Goal: Task Accomplishment & Management: Manage account settings

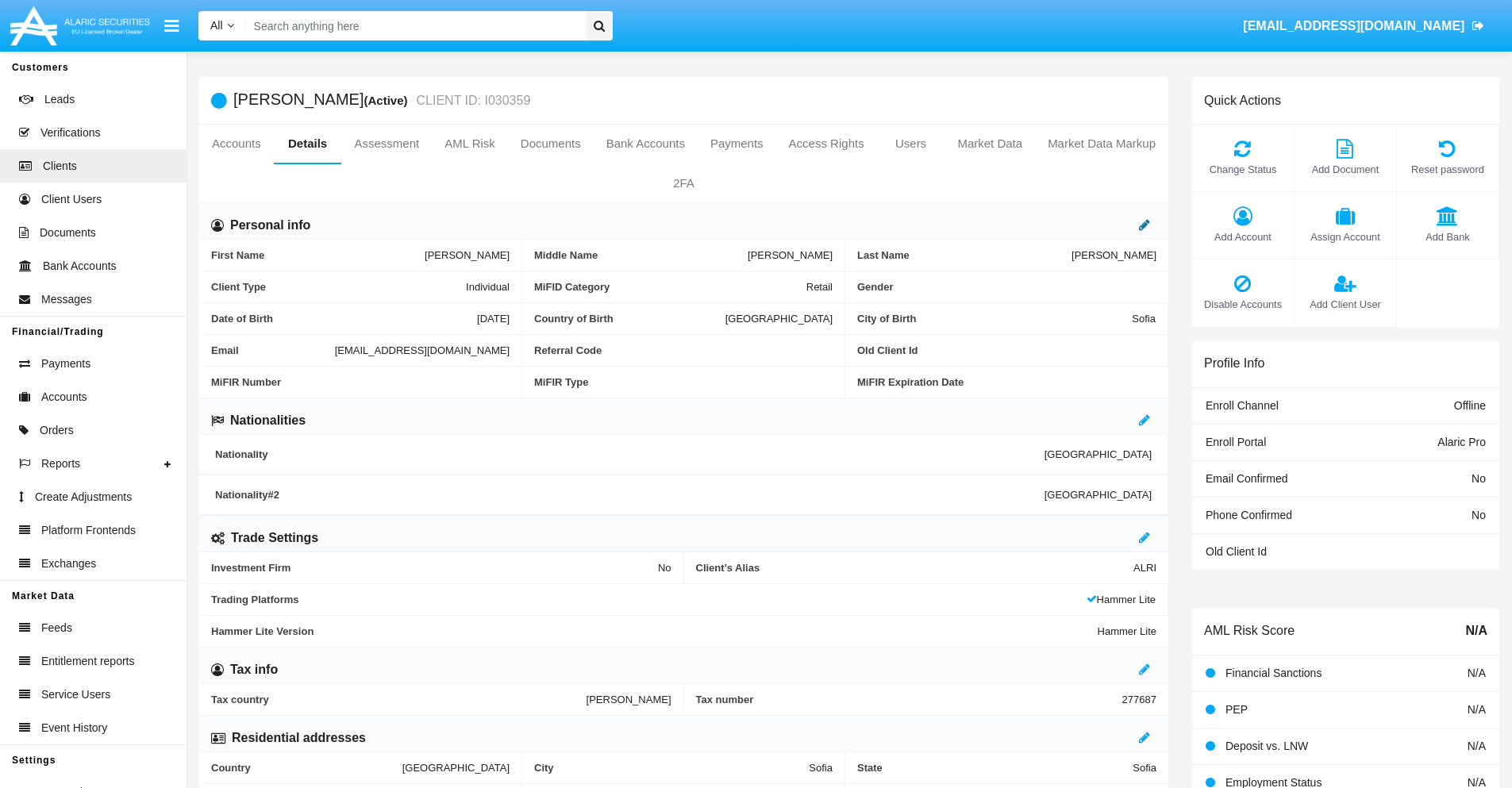
click at [1144, 224] on icon at bounding box center [1143, 224] width 11 height 12
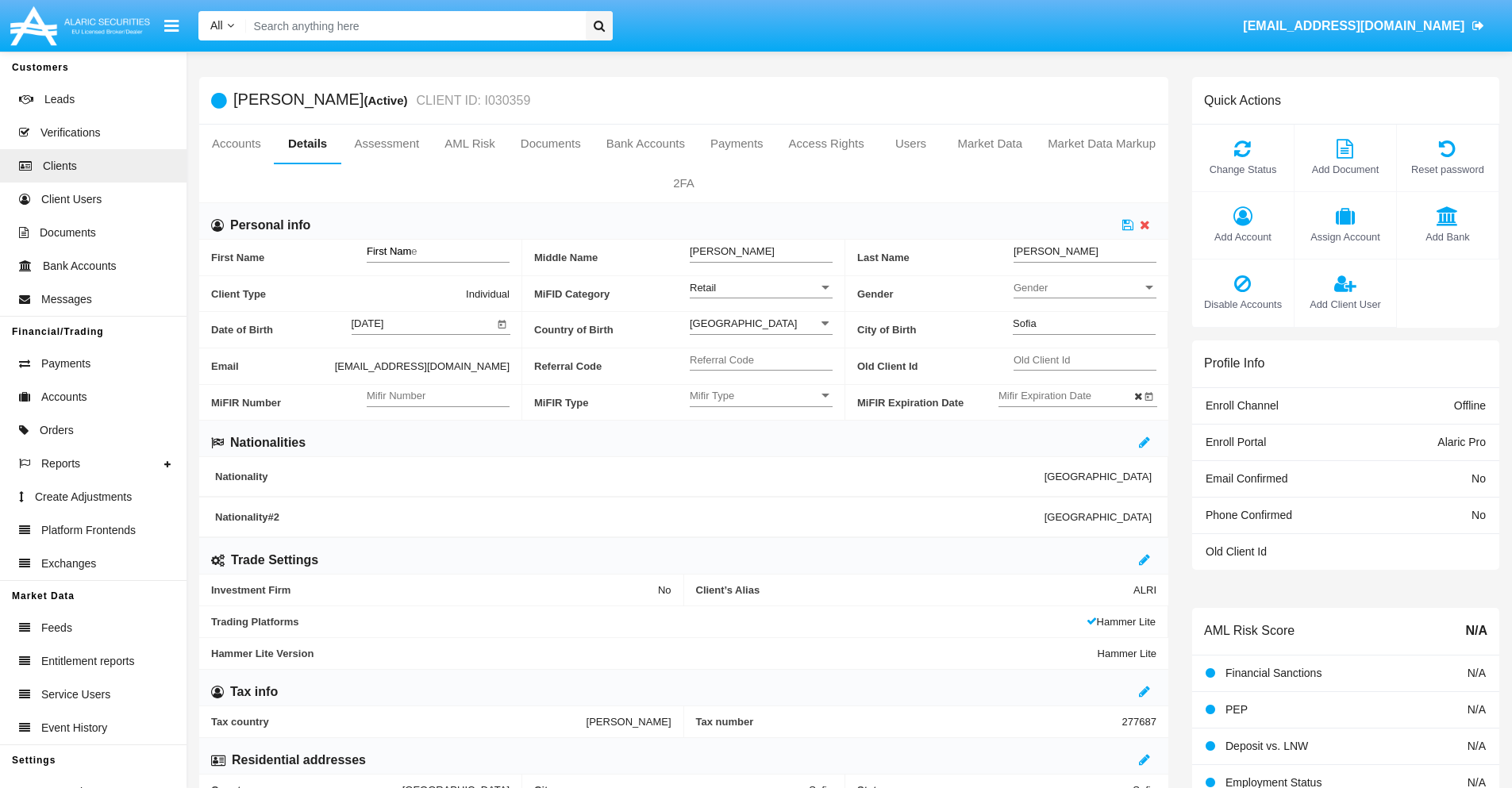
type input "First Name"
click at [1128, 224] on icon at bounding box center [1127, 224] width 11 height 12
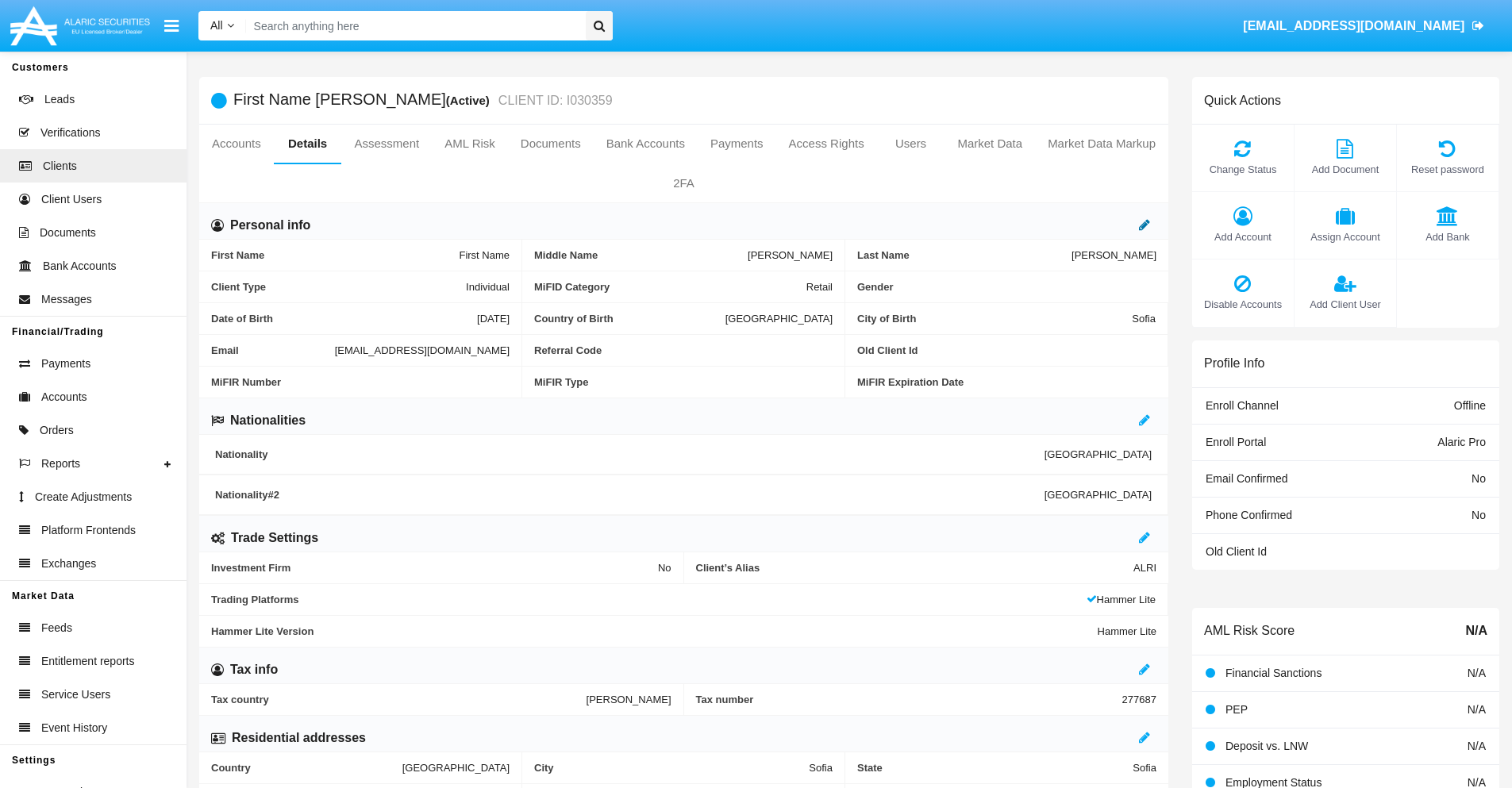
click at [1144, 224] on icon at bounding box center [1143, 224] width 11 height 12
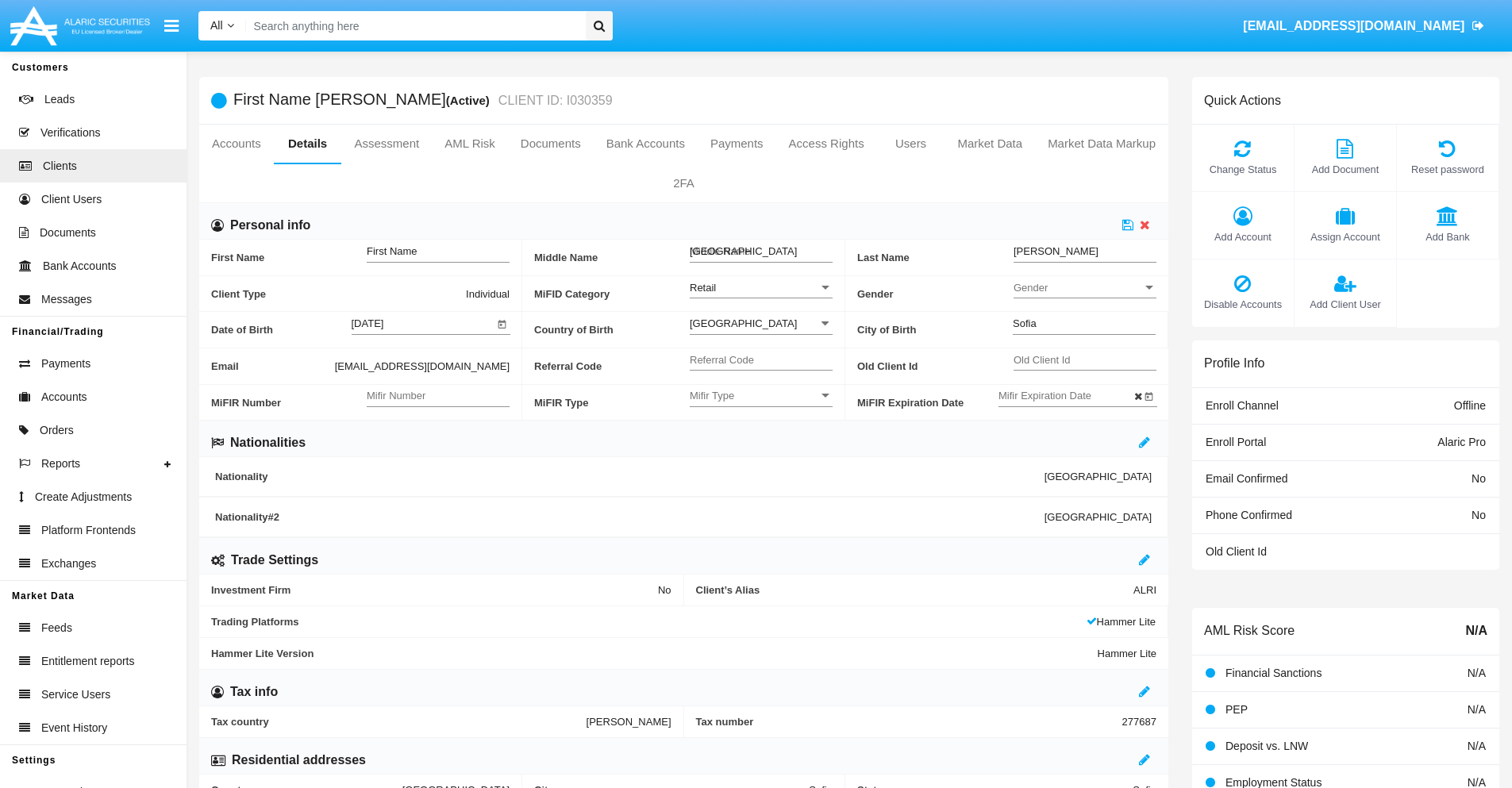
type input "Middle Name"
click at [1128, 224] on icon at bounding box center [1127, 224] width 11 height 12
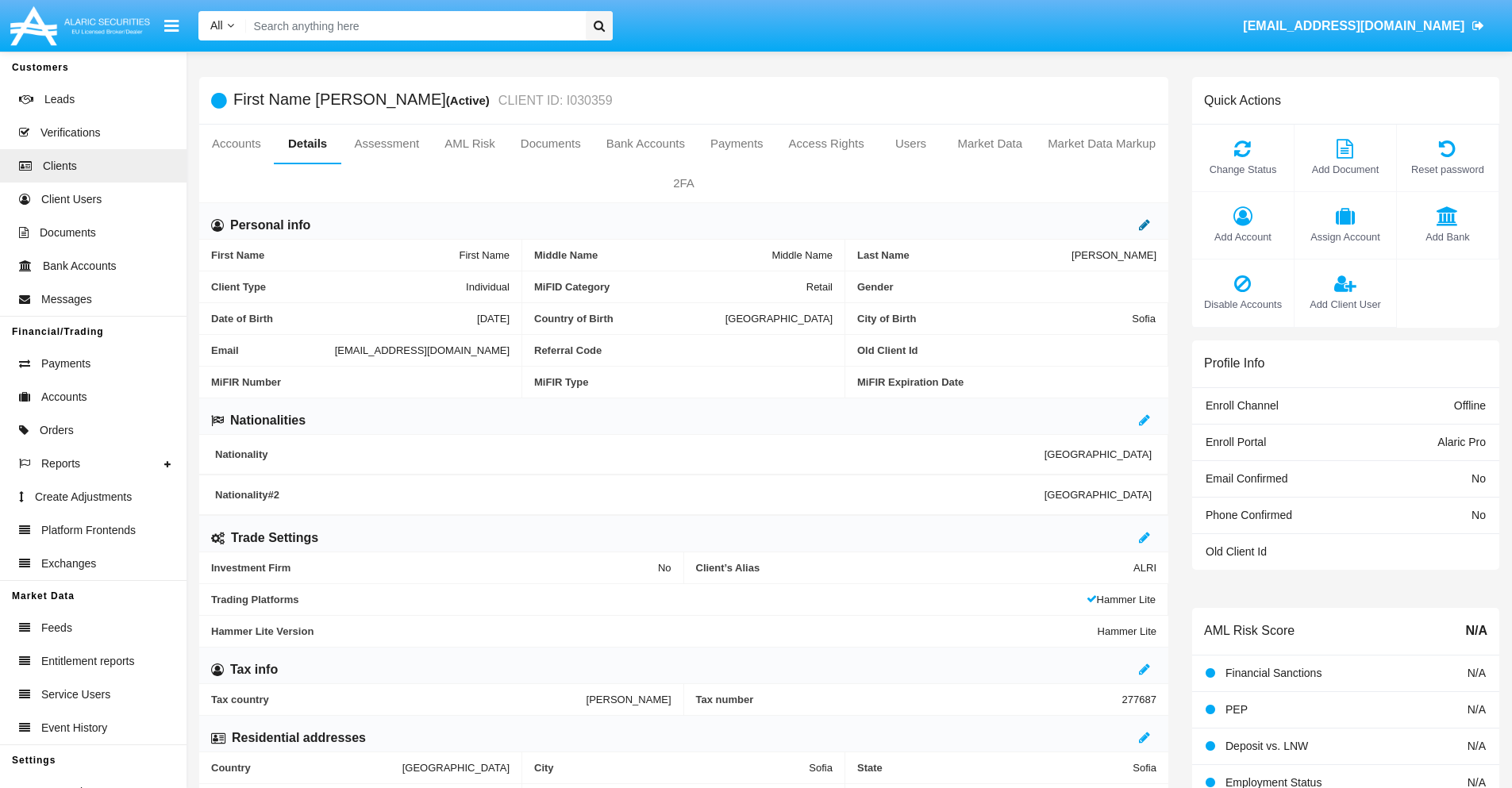
click at [1144, 224] on icon at bounding box center [1143, 224] width 11 height 12
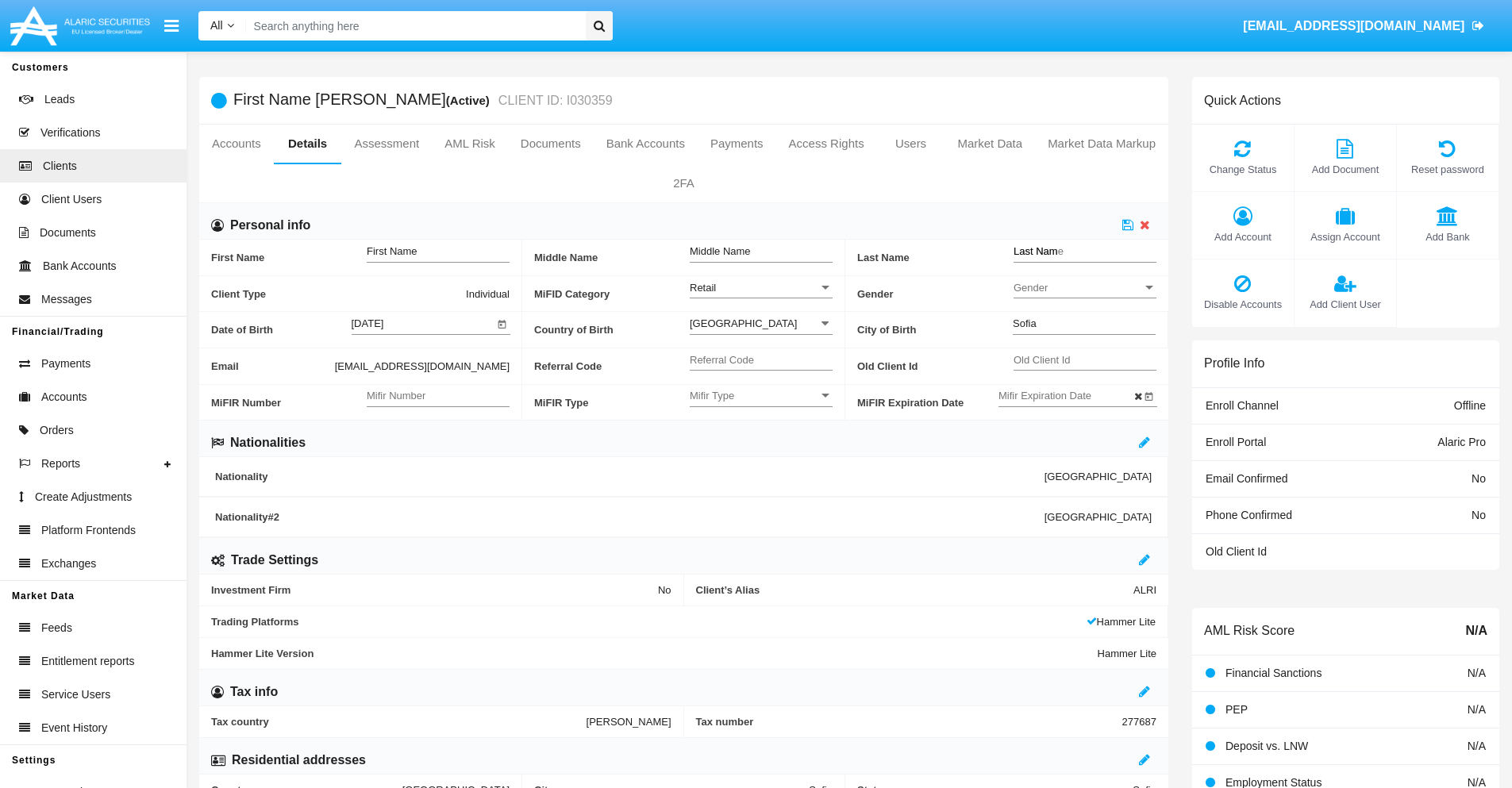
type input "Last Name"
click at [1128, 224] on icon at bounding box center [1127, 224] width 11 height 12
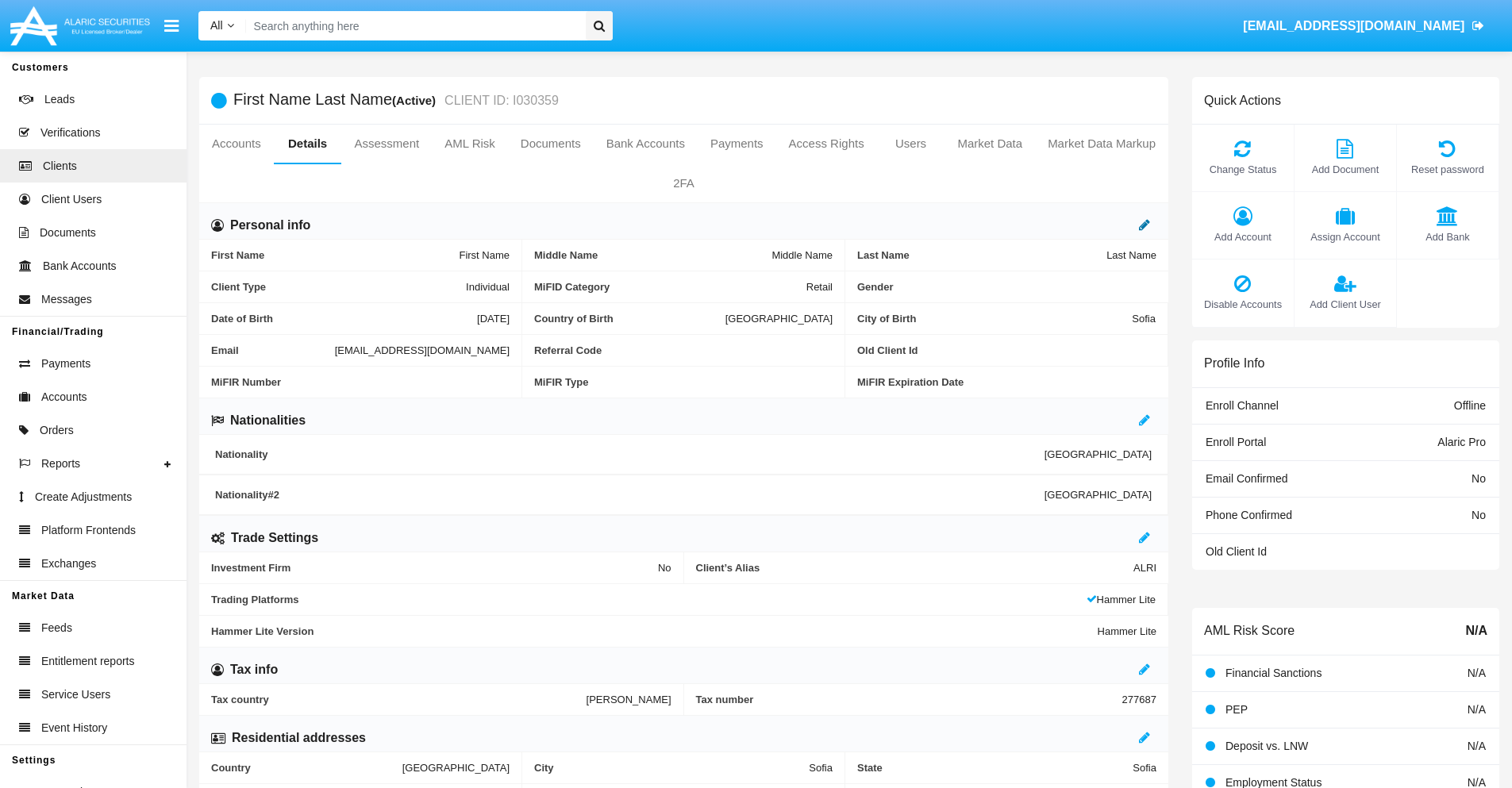
click at [1144, 224] on icon at bounding box center [1143, 224] width 11 height 12
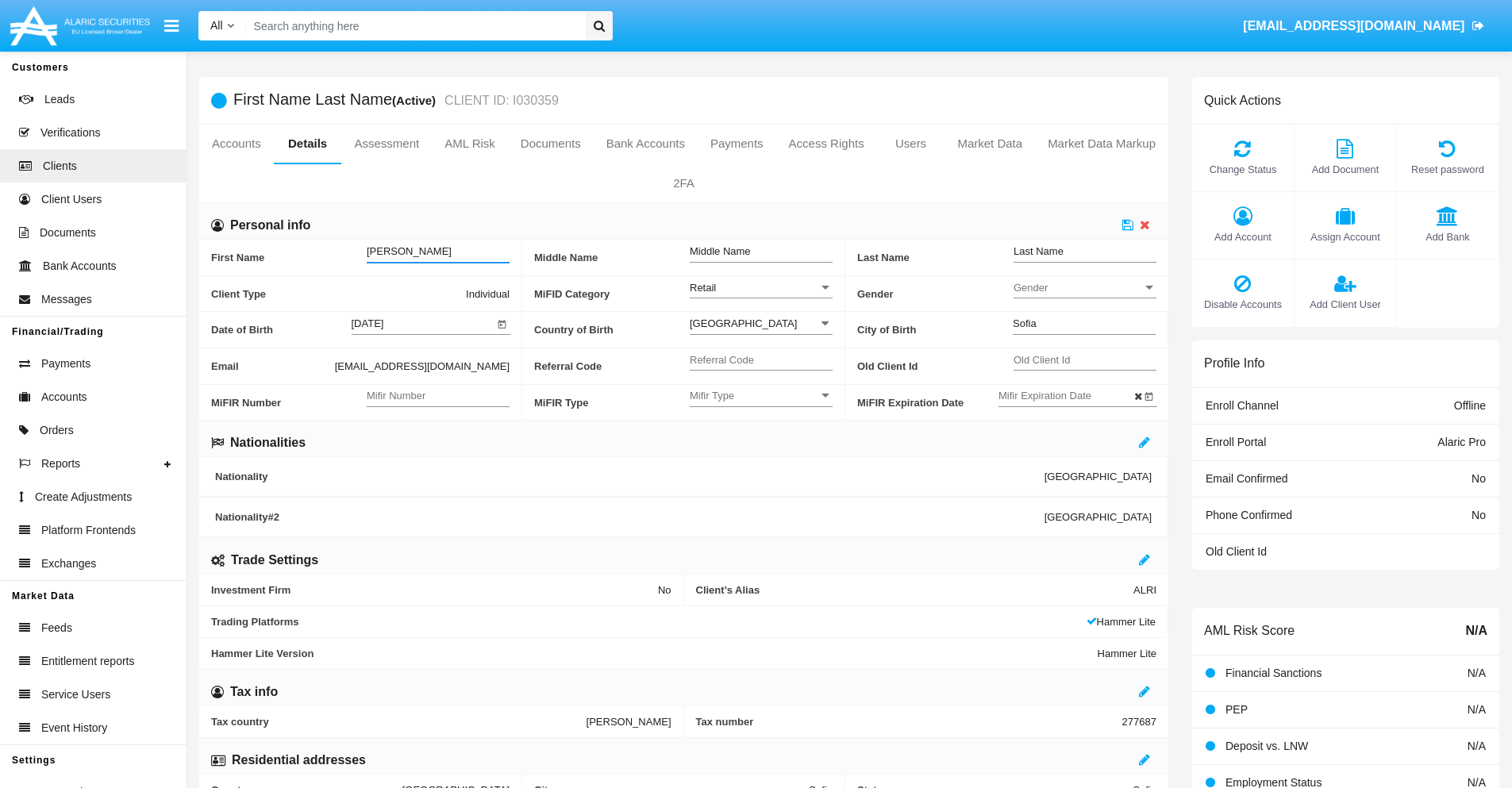
type input "Charmaine"
type input "Elois"
type input "Waelchi"
click at [1128, 224] on icon at bounding box center [1127, 224] width 11 height 12
